Goal: Navigation & Orientation: Find specific page/section

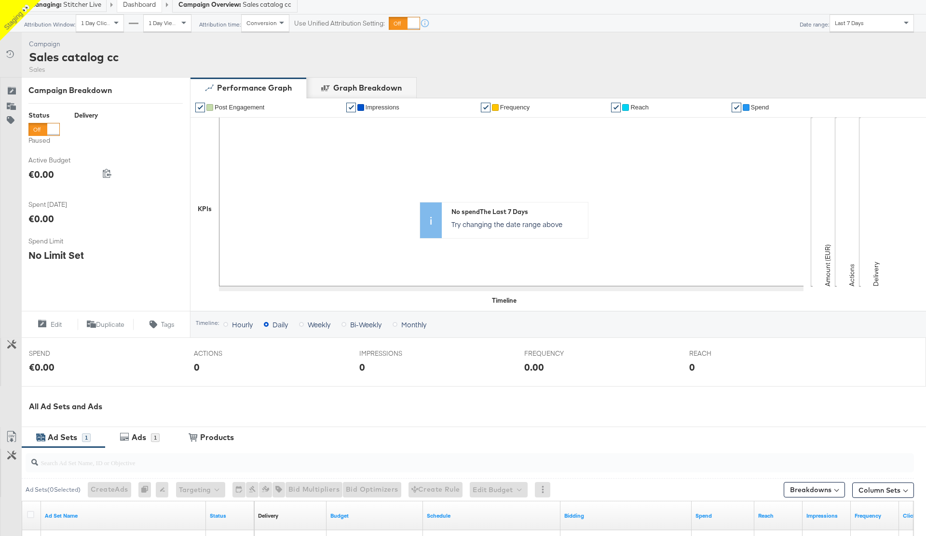
scroll to position [51, 0]
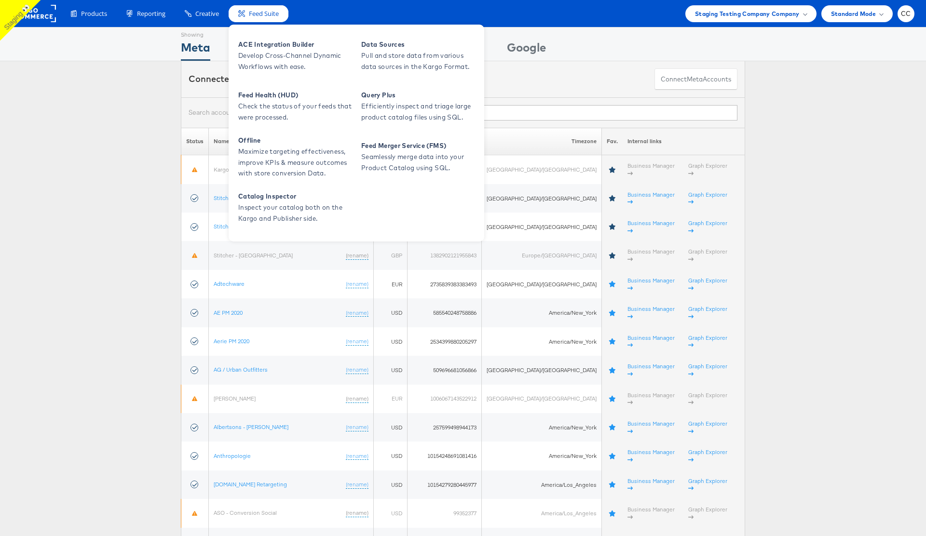
click at [268, 16] on span "Feed Suite" at bounding box center [264, 13] width 30 height 9
click at [275, 52] on span "Develop Cross-Channel Dynamic Workflows with ease." at bounding box center [296, 61] width 116 height 22
